Goal: Check status: Check status

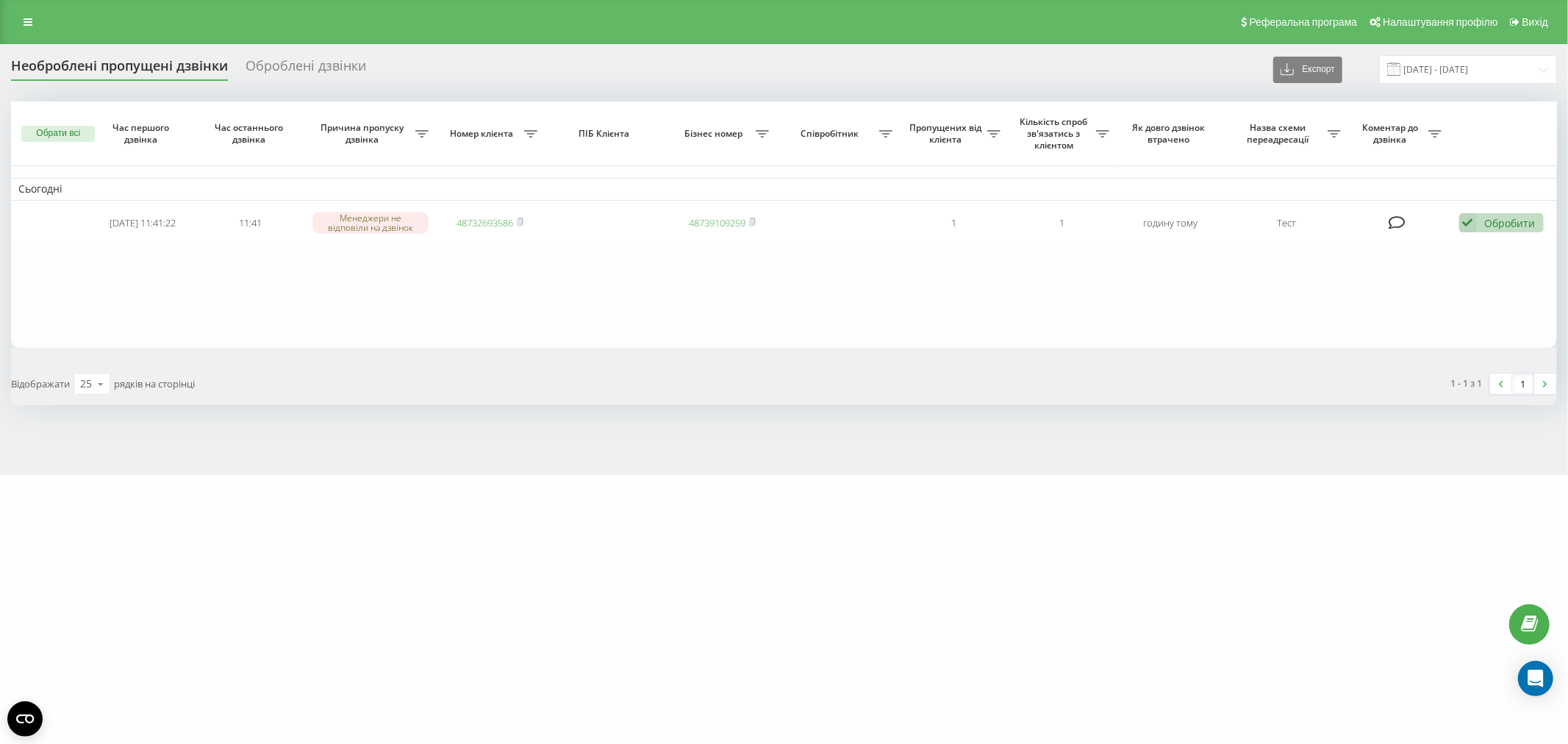
click at [390, 572] on div "wr-medical.com Проекти wr-medical.com Дашборд Центр звернень Журнал дзвінків Жу…" at bounding box center [784, 372] width 1568 height 744
click at [416, 502] on div "[DOMAIN_NAME] Проекти [DOMAIN_NAME] Дашборд Центр звернень Журнал дзвінків Журн…" at bounding box center [784, 372] width 1568 height 744
